Goal: Task Accomplishment & Management: Complete application form

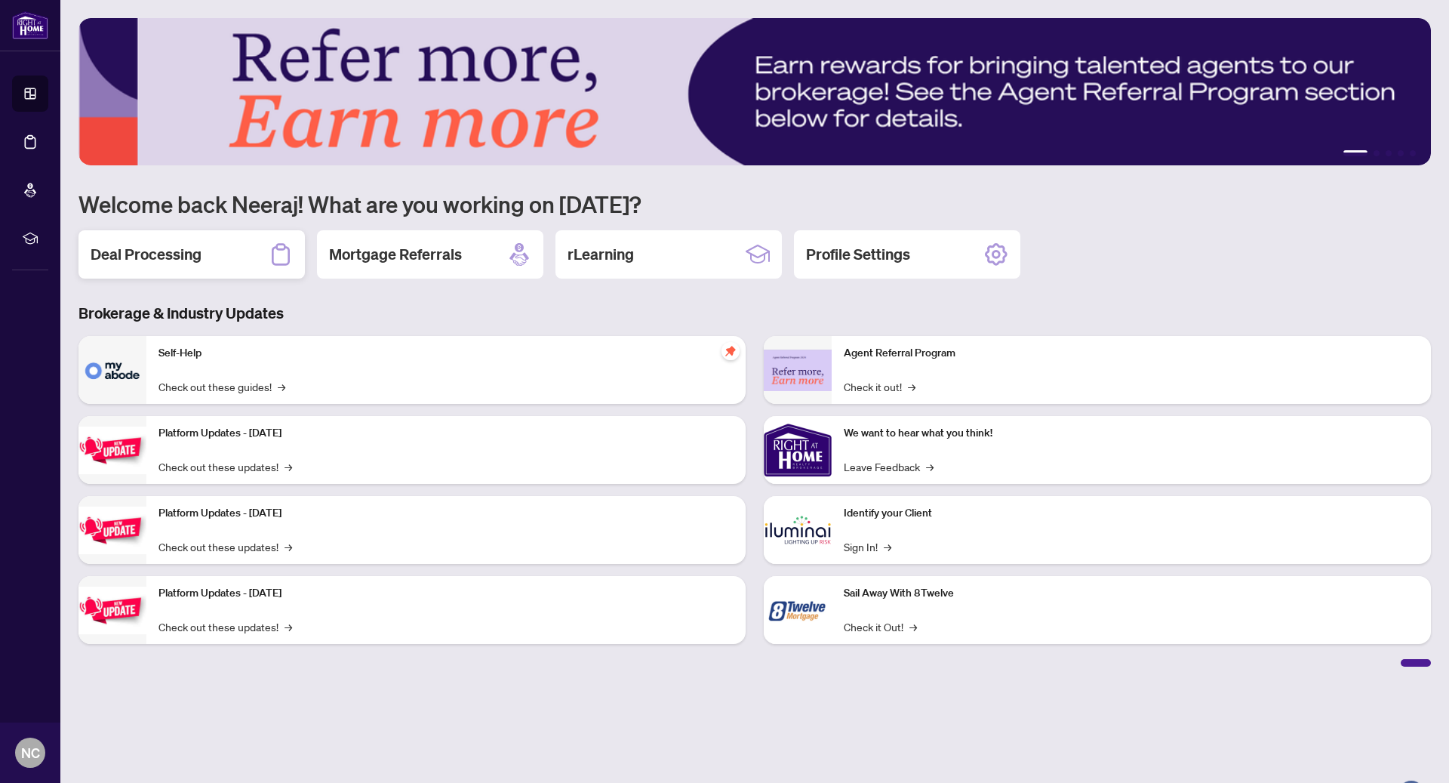
click at [242, 256] on div "Deal Processing" at bounding box center [191, 254] width 226 height 48
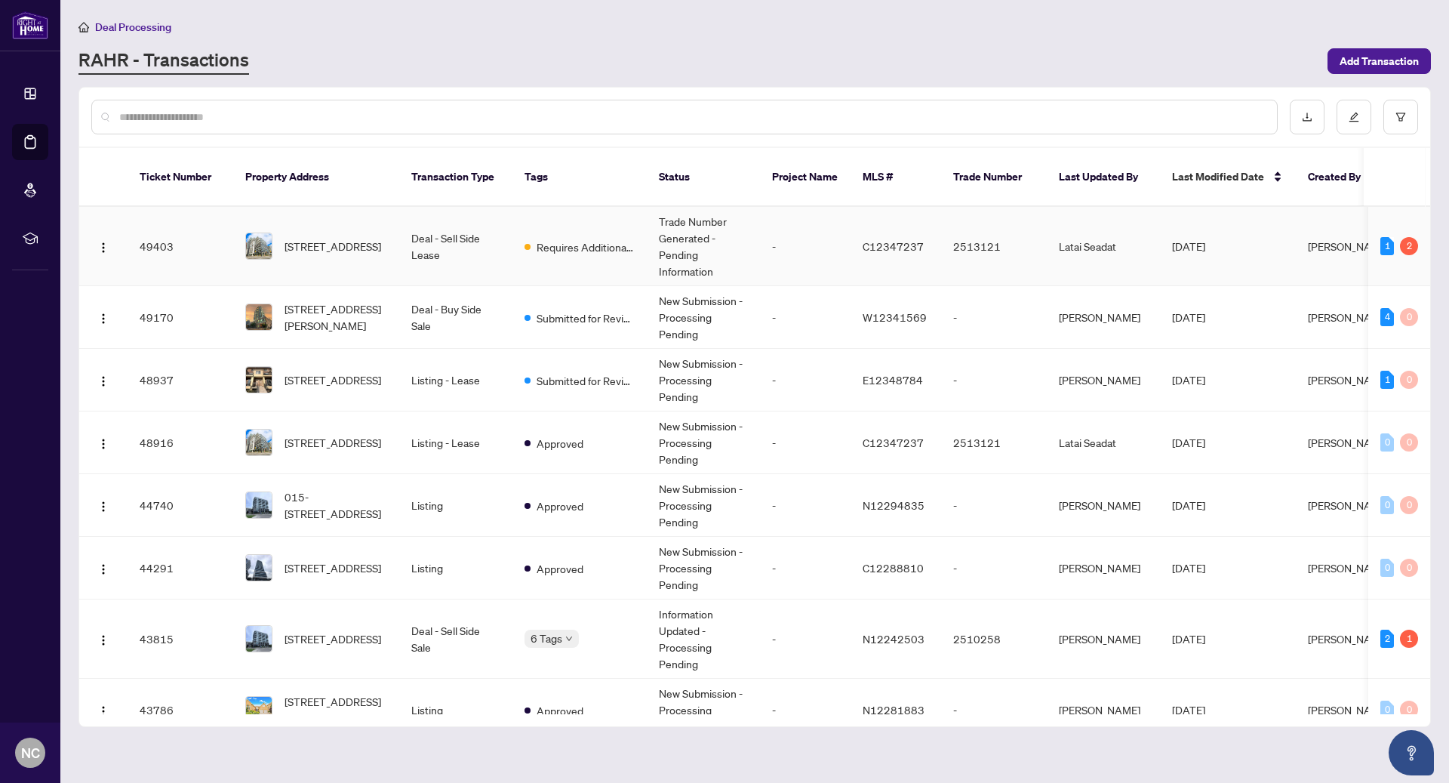
click at [441, 223] on td "Deal - Sell Side Lease" at bounding box center [455, 246] width 113 height 79
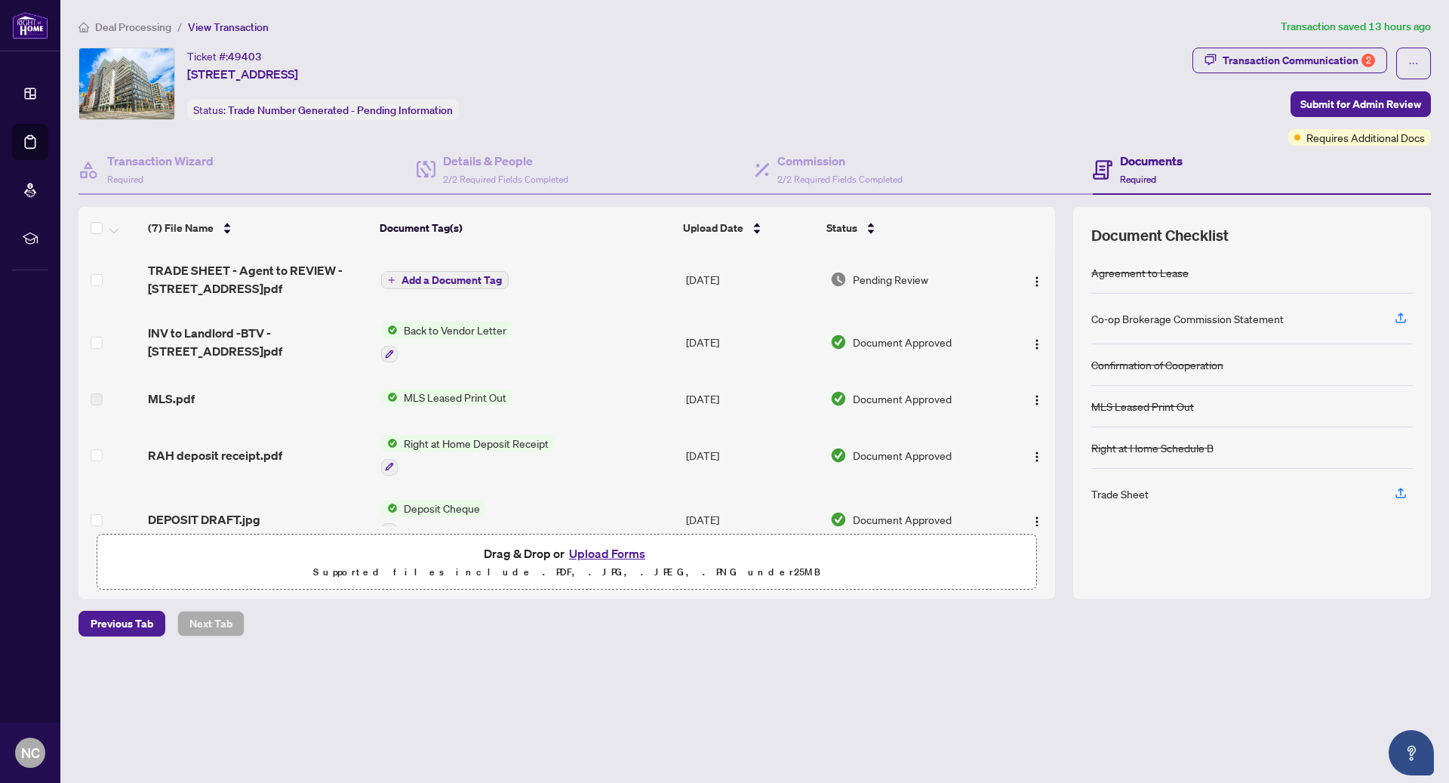
click at [595, 284] on td "Add a Document Tag" at bounding box center [527, 279] width 305 height 60
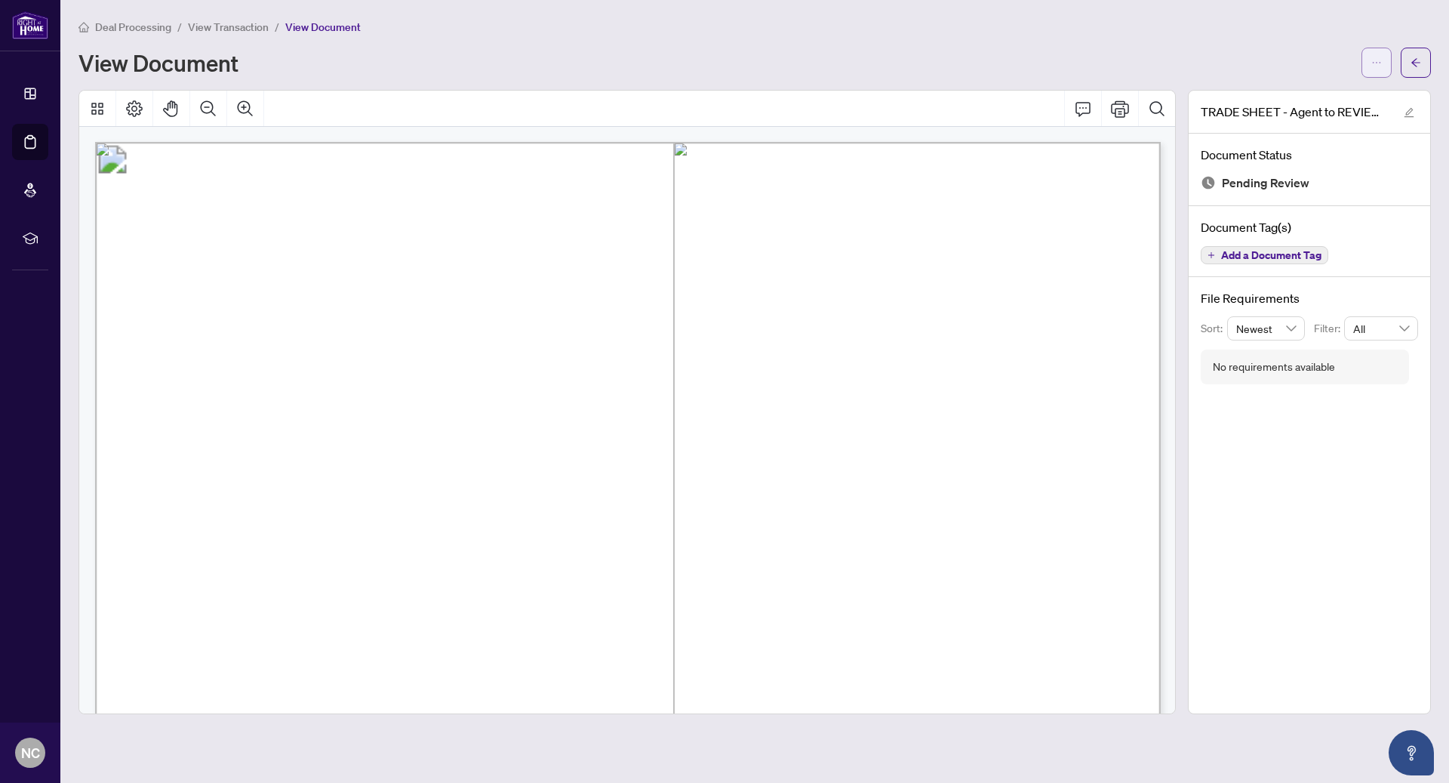
click at [1372, 63] on icon "ellipsis" at bounding box center [1376, 62] width 11 height 11
click at [1290, 97] on span "Download" at bounding box center [1322, 95] width 115 height 17
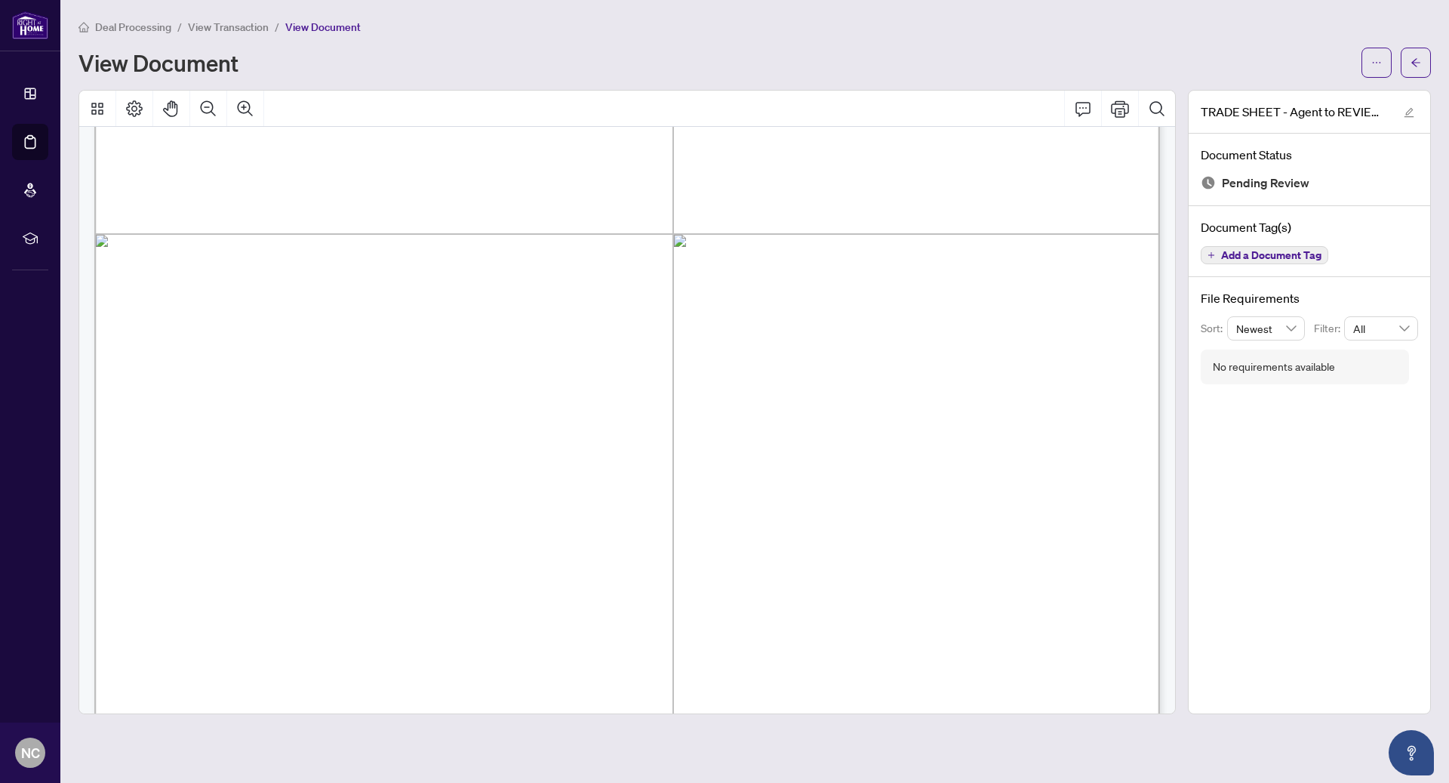
scroll to position [615, 1]
click at [1408, 52] on button "button" at bounding box center [1416, 63] width 30 height 30
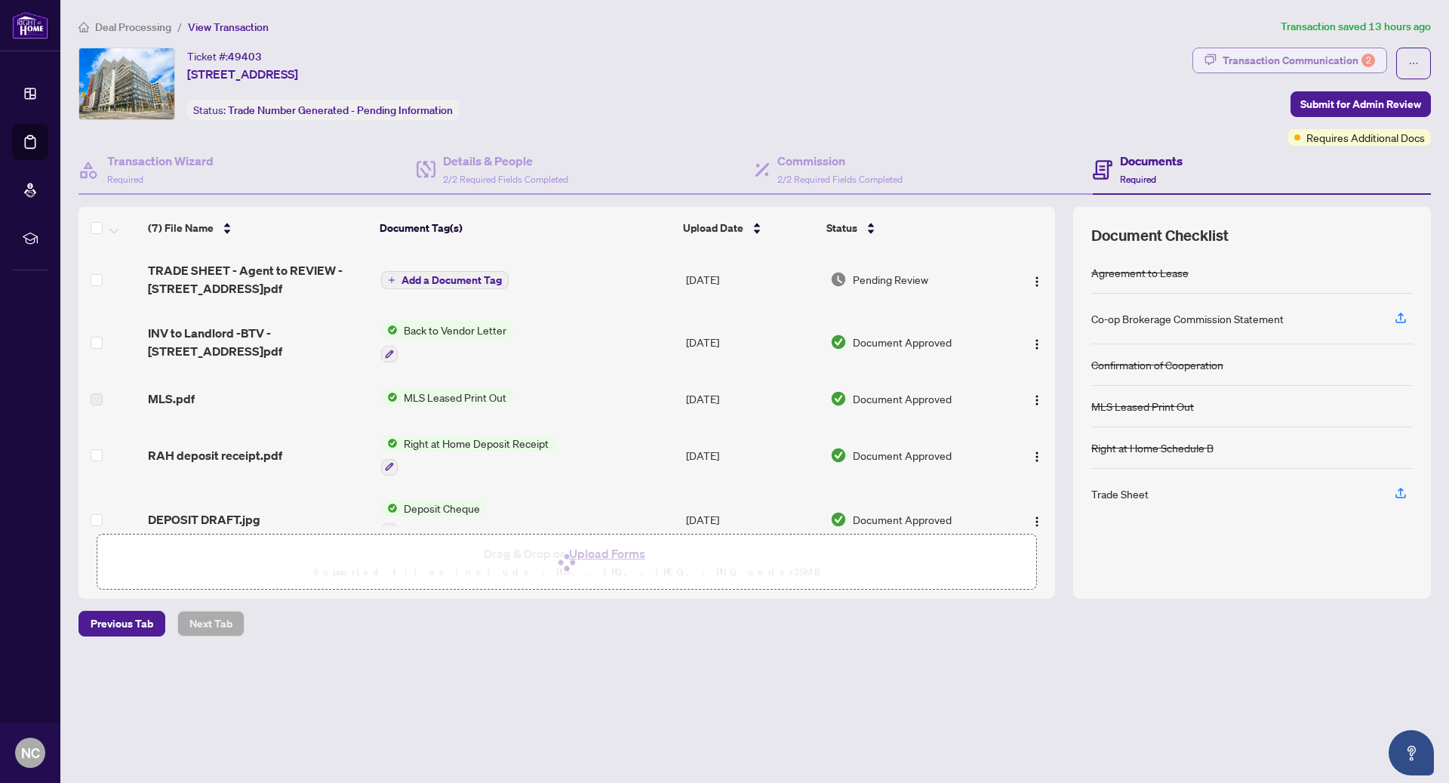
click at [1279, 63] on div "Transaction Communication 2" at bounding box center [1299, 60] width 152 height 24
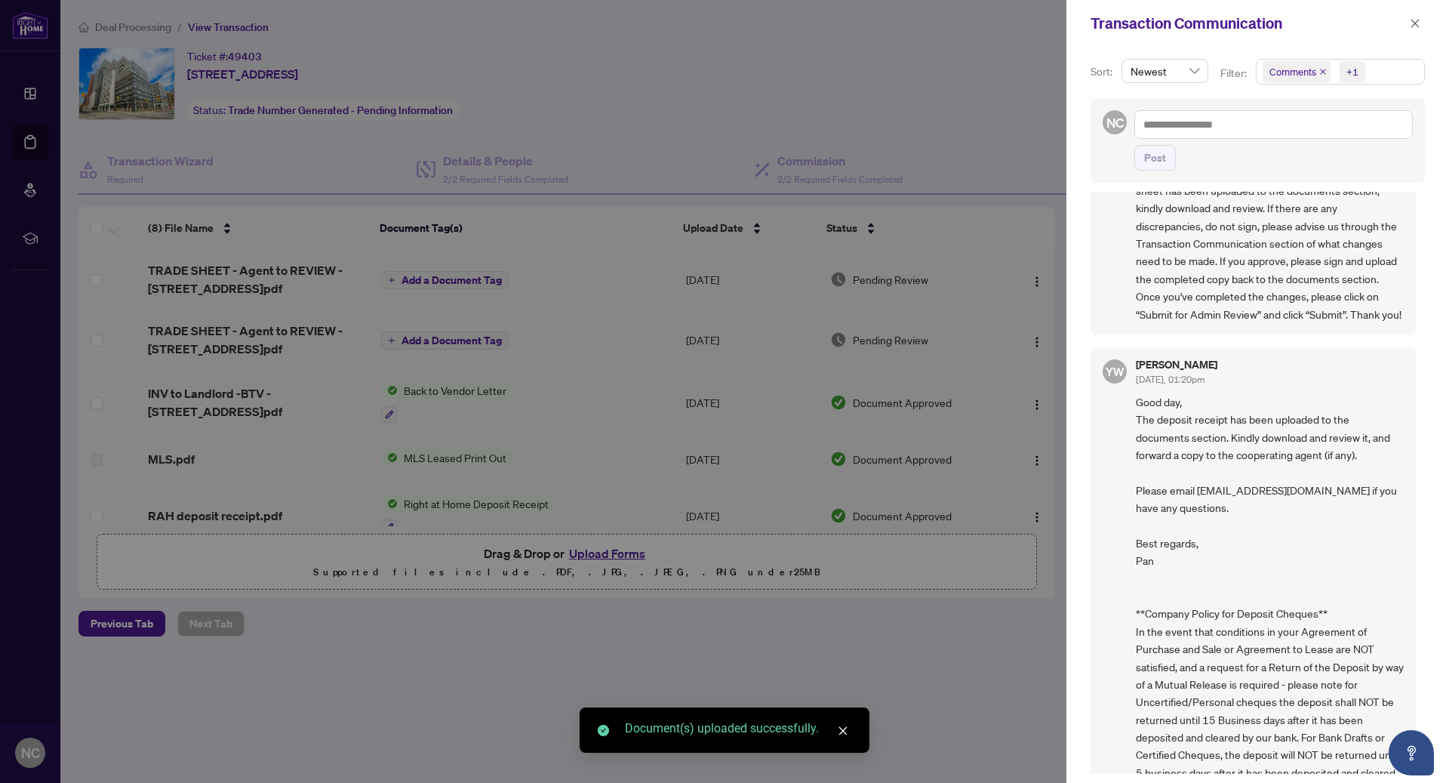
scroll to position [452, 0]
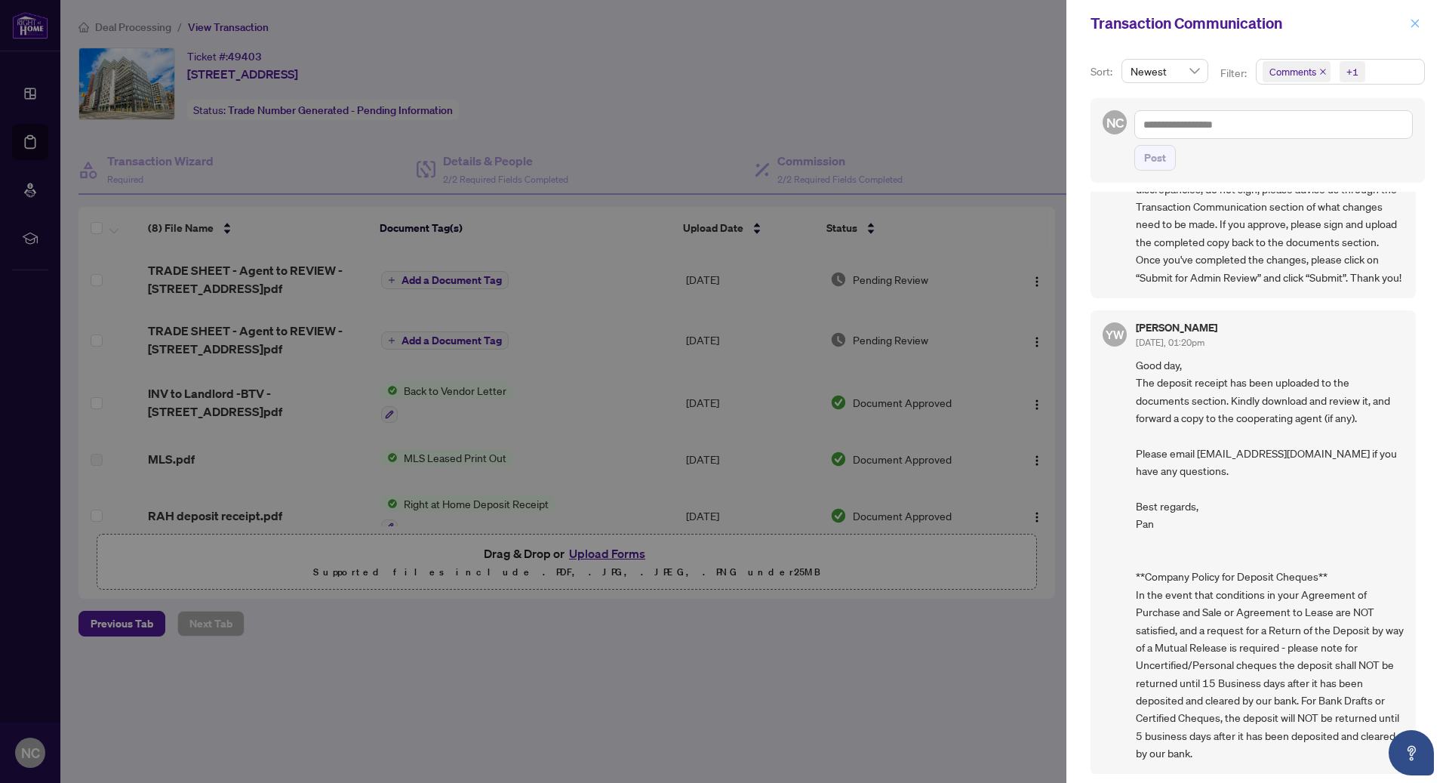
click at [1412, 27] on icon "close" at bounding box center [1415, 23] width 11 height 11
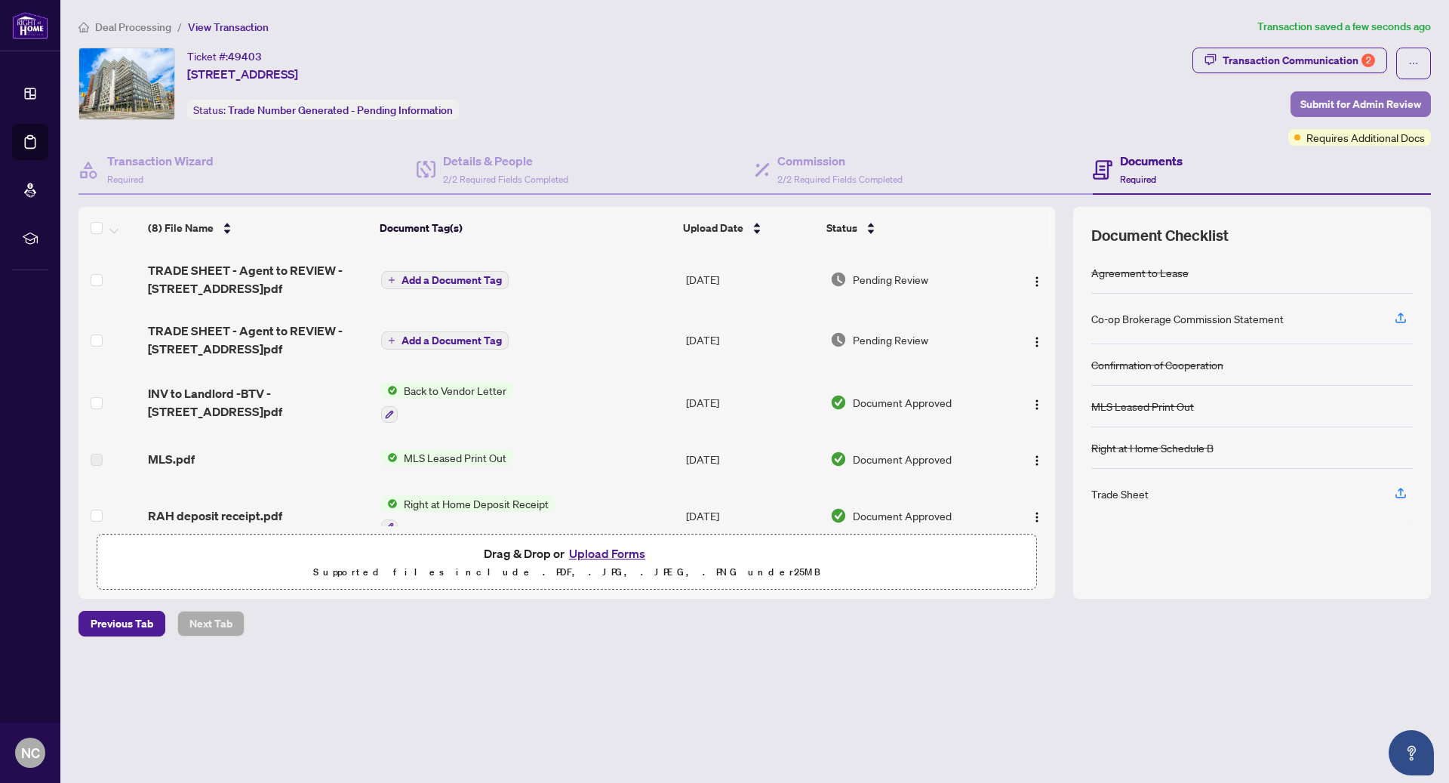
click at [1376, 109] on span "Submit for Admin Review" at bounding box center [1360, 104] width 121 height 24
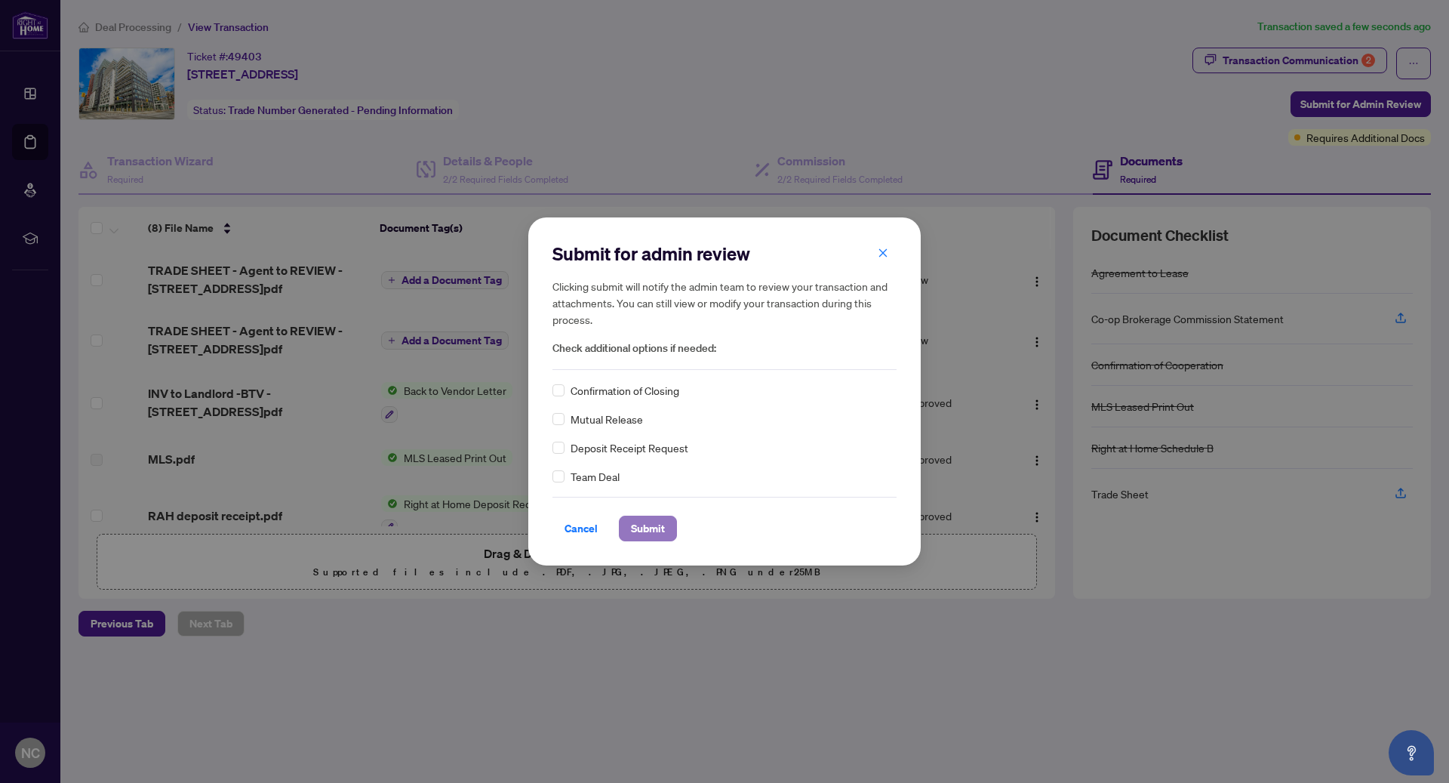
click at [662, 537] on span "Submit" at bounding box center [648, 528] width 34 height 24
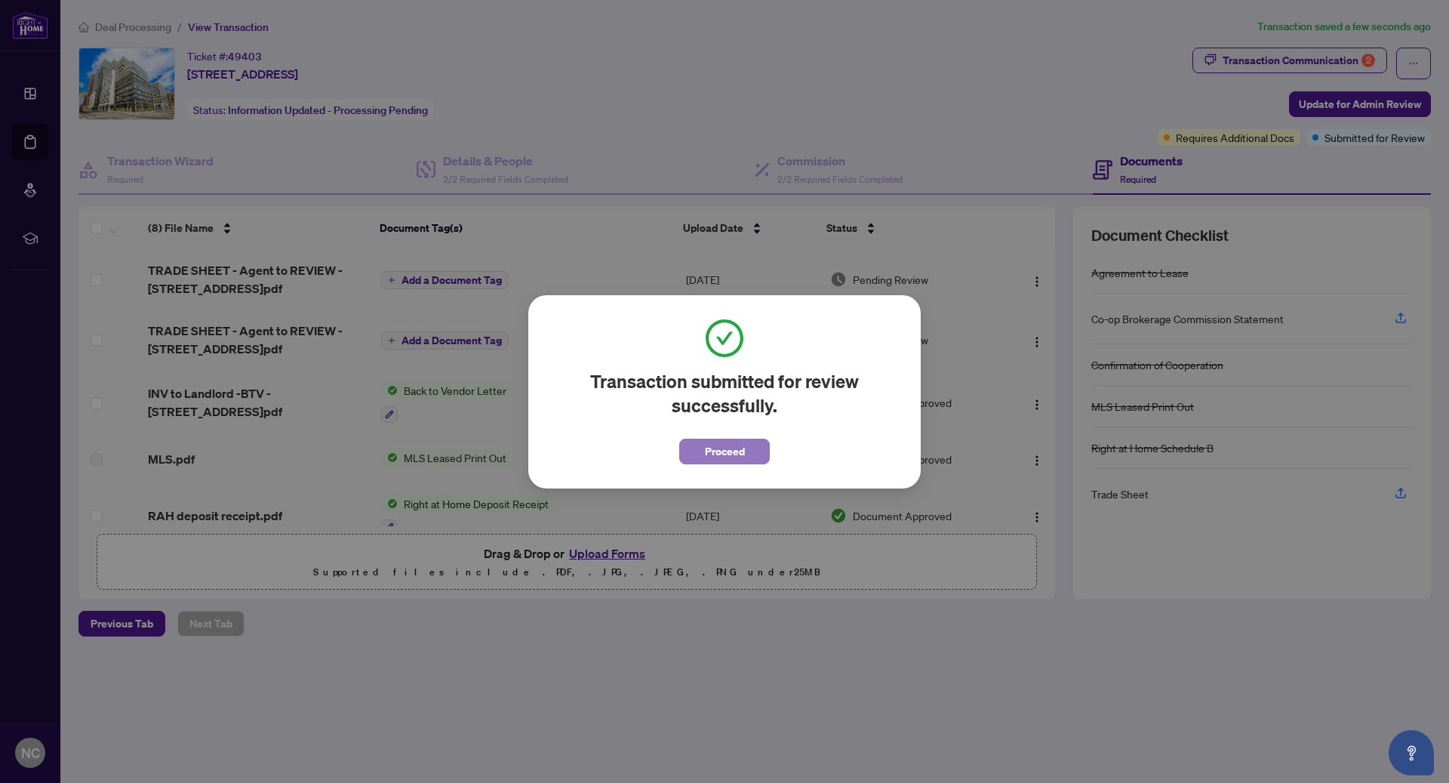
click at [692, 461] on button "Proceed" at bounding box center [724, 452] width 91 height 26
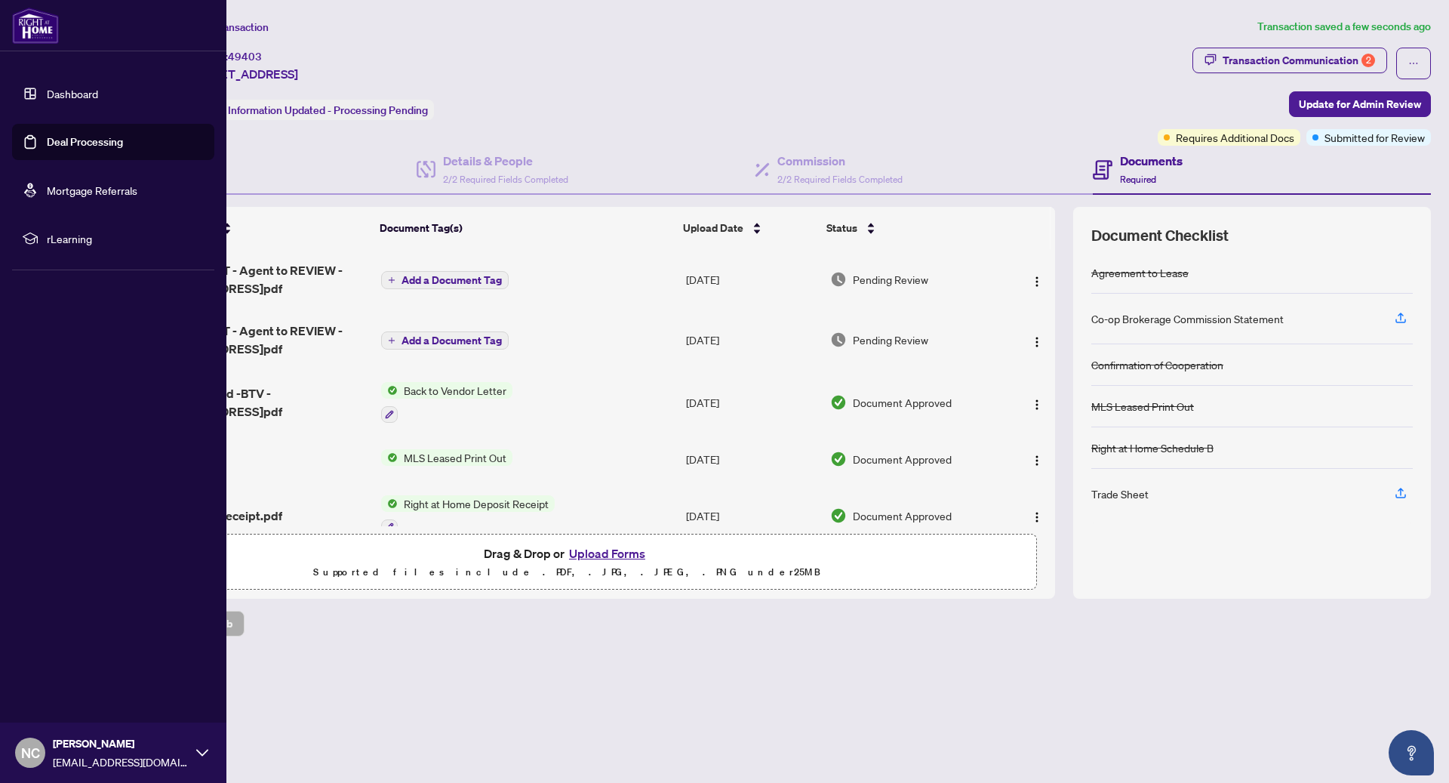
click at [47, 87] on link "Dashboard" at bounding box center [72, 94] width 51 height 14
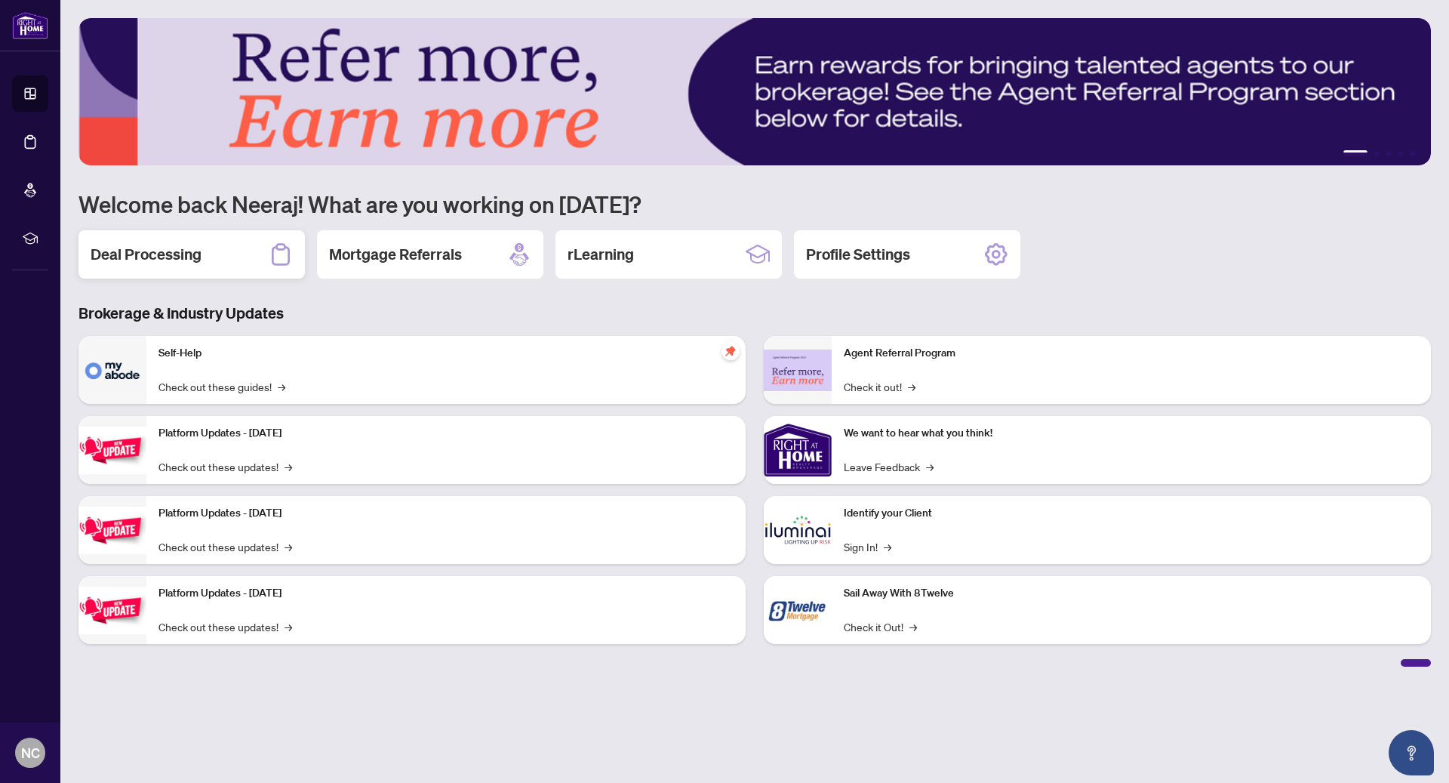
click at [248, 247] on div "Deal Processing" at bounding box center [191, 254] width 226 height 48
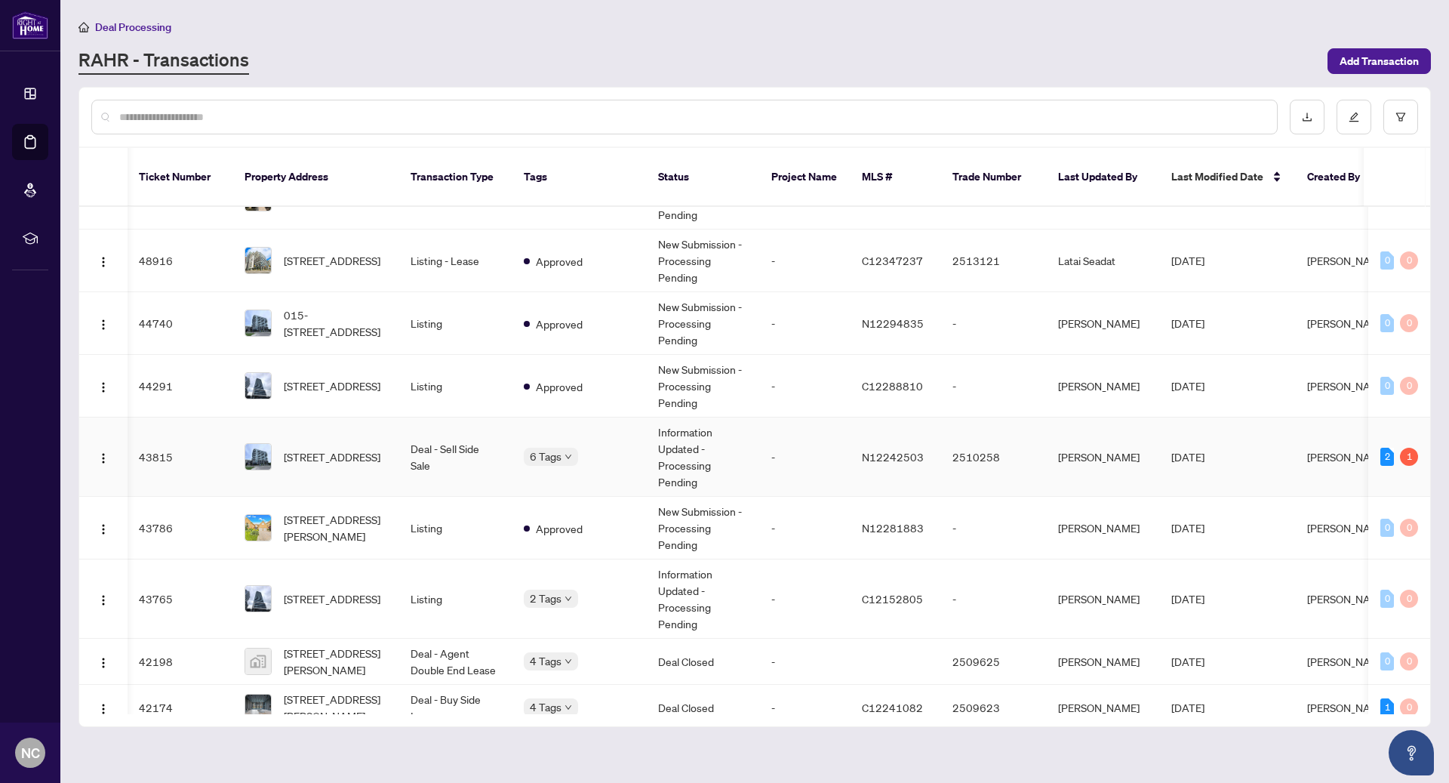
scroll to position [0, 2]
